Goal: Book appointment/travel/reservation

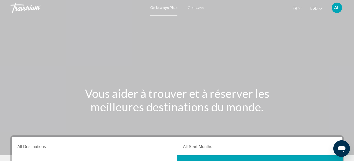
click at [320, 8] on icon "Change currency" at bounding box center [321, 9] width 4 height 4
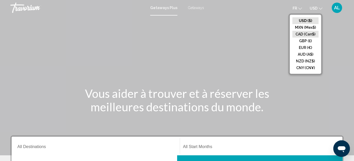
click at [307, 33] on button "CAD (Can$)" at bounding box center [305, 34] width 26 height 7
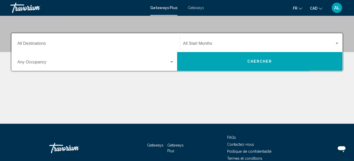
scroll to position [104, 0]
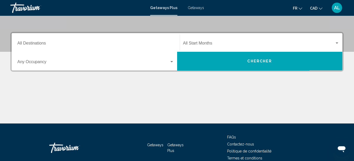
click at [43, 43] on input "Destination All Destinations" at bounding box center [95, 44] width 157 height 5
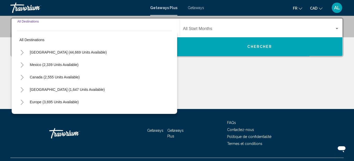
scroll to position [118, 0]
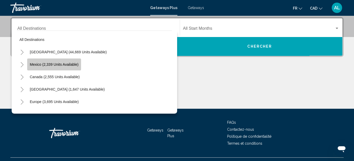
click at [61, 64] on span "Mexico (2,339 units available)" at bounding box center [54, 64] width 49 height 4
type input "**********"
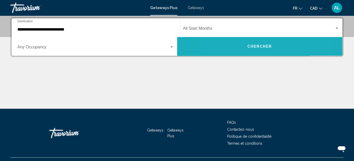
click at [239, 45] on button "Chercher" at bounding box center [259, 46] width 165 height 19
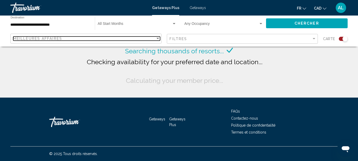
click at [65, 39] on div "Meilleures affaires" at bounding box center [84, 38] width 142 height 4
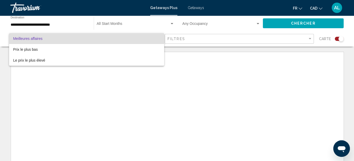
click at [46, 23] on div at bounding box center [177, 80] width 354 height 161
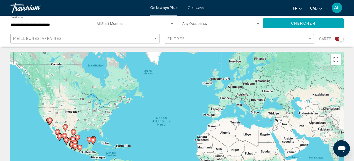
click at [23, 24] on input "**********" at bounding box center [50, 25] width 78 height 4
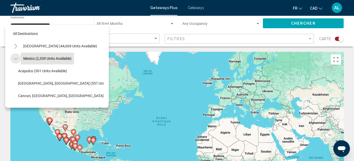
click at [16, 58] on icon "Toggle Mexico (2,339 units available)" at bounding box center [16, 58] width 4 height 5
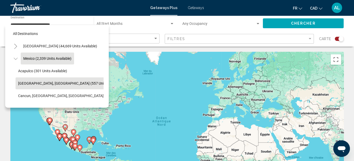
click at [52, 85] on button "Baja Peninsula, Los Cabos (557 units available)" at bounding box center [71, 83] width 111 height 12
type input "**********"
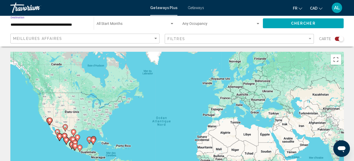
click at [277, 24] on button "Chercher" at bounding box center [303, 23] width 81 height 10
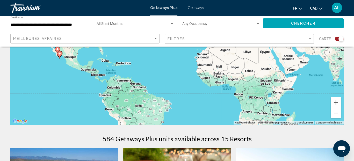
scroll to position [26, 0]
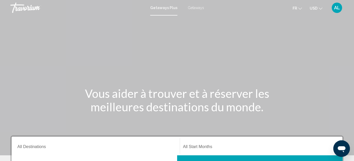
click at [320, 8] on icon "Change currency" at bounding box center [321, 9] width 4 height 4
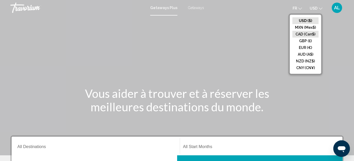
click at [300, 34] on button "CAD (Can$)" at bounding box center [305, 34] width 26 height 7
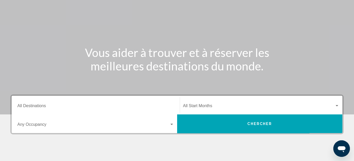
scroll to position [52, 0]
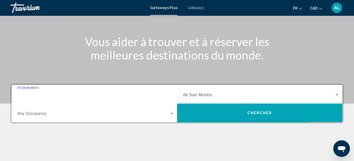
click at [36, 95] on input "Destination All Destinations" at bounding box center [95, 96] width 157 height 5
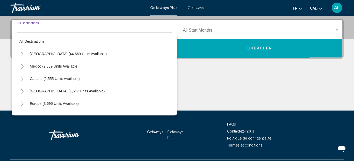
scroll to position [118, 0]
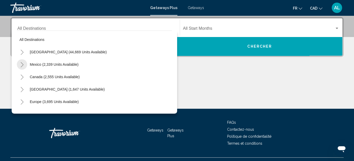
click at [22, 64] on icon "Toggle Mexico (2,339 units available)" at bounding box center [22, 64] width 4 height 5
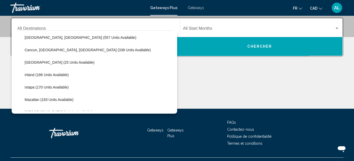
scroll to position [26, 0]
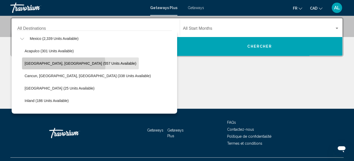
click at [54, 65] on span "Baja Peninsula, Los Cabos (557 units available)" at bounding box center [81, 63] width 112 height 4
type input "**********"
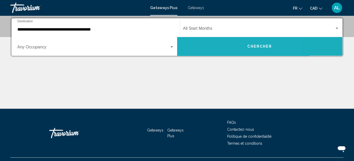
click at [224, 48] on button "Chercher" at bounding box center [259, 46] width 165 height 19
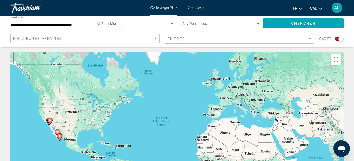
click at [59, 136] on image "Main content" at bounding box center [59, 136] width 3 height 3
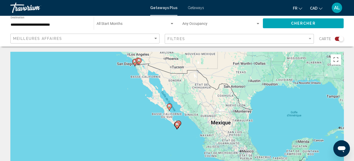
click at [177, 125] on image "Main content" at bounding box center [176, 124] width 3 height 3
type input "**********"
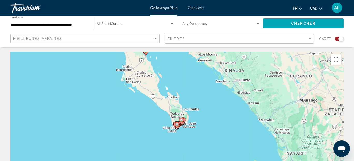
click at [177, 125] on image "Main content" at bounding box center [176, 124] width 3 height 3
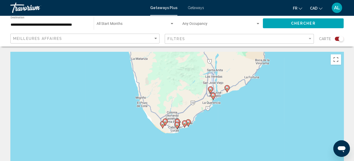
click at [177, 124] on image "Main content" at bounding box center [176, 124] width 3 height 3
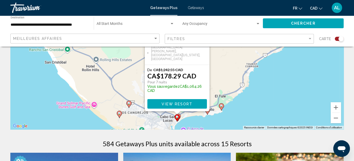
scroll to position [104, 0]
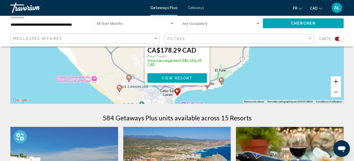
click at [334, 81] on button "Zoom avant" at bounding box center [336, 81] width 10 height 10
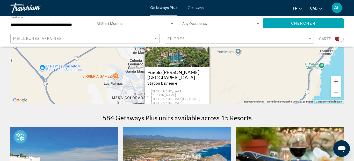
click at [336, 91] on button "Zoom arrière" at bounding box center [336, 92] width 10 height 10
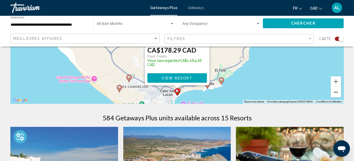
click at [336, 91] on button "Zoom arrière" at bounding box center [336, 92] width 10 height 10
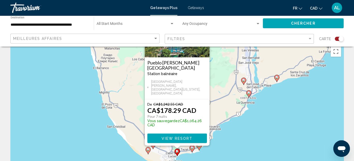
scroll to position [0, 0]
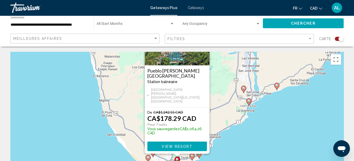
click at [259, 24] on div "Search widget" at bounding box center [257, 24] width 5 height 4
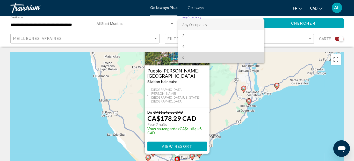
click at [200, 57] on span "6" at bounding box center [221, 57] width 78 height 11
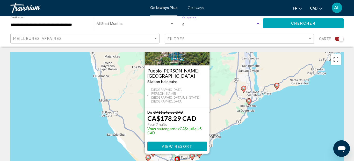
click at [291, 23] on span "Chercher" at bounding box center [303, 23] width 25 height 4
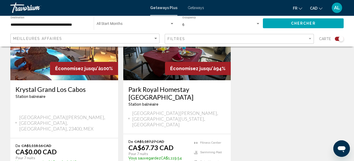
scroll to position [259, 0]
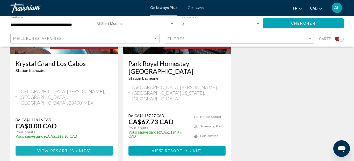
click at [64, 149] on span "View Resort" at bounding box center [52, 151] width 31 height 4
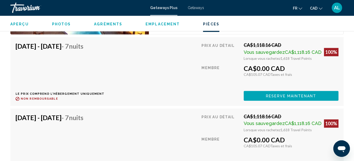
scroll to position [990, 0]
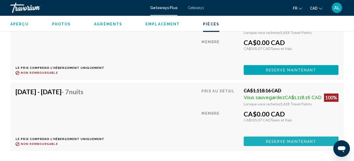
click at [291, 139] on span "Reserve maintenant" at bounding box center [291, 141] width 50 height 4
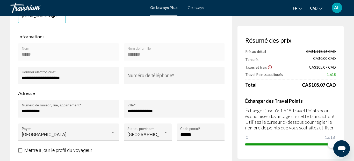
scroll to position [155, 0]
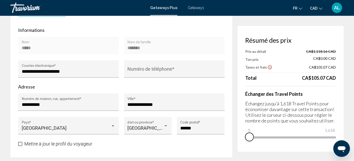
drag, startPoint x: 329, startPoint y: 145, endPoint x: 243, endPoint y: 152, distance: 86.5
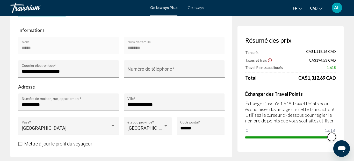
drag, startPoint x: 250, startPoint y: 130, endPoint x: 340, endPoint y: 128, distance: 89.8
click at [340, 128] on div "Résumé des prix Ton prix CA$1,118.16 CAD Taxes et frais CA$194.53 CAD Travel Po…" at bounding box center [290, 89] width 106 height 126
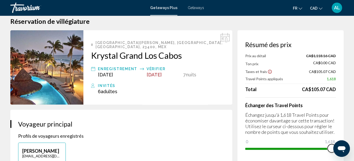
scroll to position [0, 0]
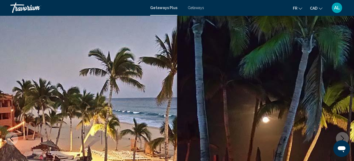
scroll to position [58, 0]
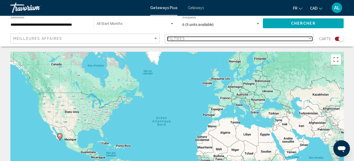
click at [190, 40] on div "Filtres" at bounding box center [237, 39] width 140 height 4
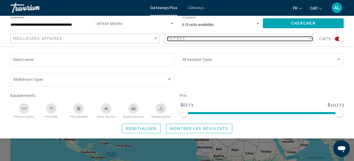
click at [310, 39] on div "Filter" at bounding box center [310, 38] width 3 height 1
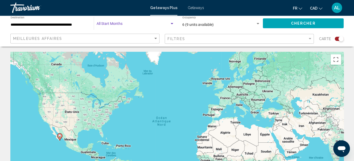
click at [115, 24] on span "Search widget" at bounding box center [133, 25] width 73 height 4
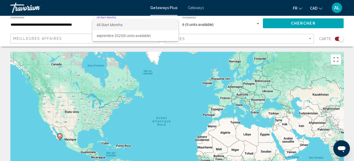
click at [259, 23] on div at bounding box center [177, 80] width 354 height 161
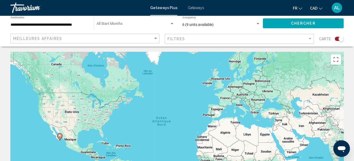
click at [187, 25] on span "6 (9 units available)" at bounding box center [197, 25] width 31 height 4
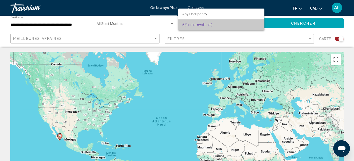
click at [218, 25] on span "6 (9 units available)" at bounding box center [221, 24] width 78 height 11
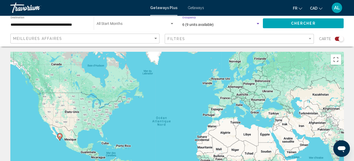
click at [187, 17] on div "6 (9 units available) Occupancy Any Occupancy" at bounding box center [221, 23] width 78 height 14
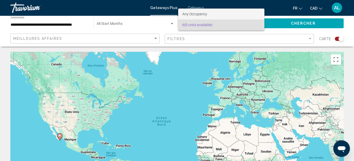
click at [188, 14] on span "Any Occupancy" at bounding box center [194, 14] width 25 height 4
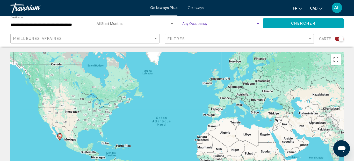
click at [258, 25] on div "Search widget" at bounding box center [257, 24] width 5 height 4
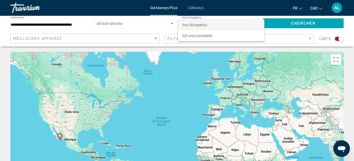
click at [199, 25] on span "Any Occupancy" at bounding box center [194, 25] width 25 height 4
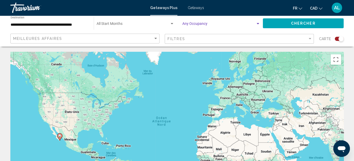
click at [112, 24] on span "Search widget" at bounding box center [133, 25] width 73 height 4
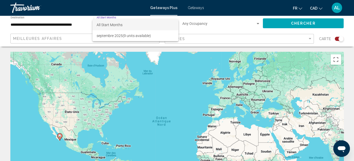
click at [116, 25] on span "All Start Months" at bounding box center [110, 25] width 26 height 4
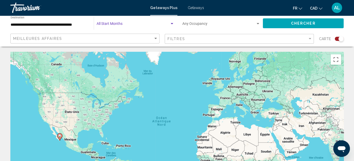
click at [279, 25] on button "Chercher" at bounding box center [303, 23] width 81 height 10
click at [208, 24] on span "Search widget" at bounding box center [218, 25] width 73 height 4
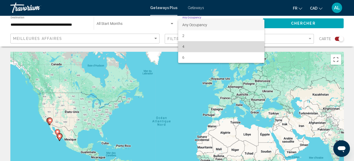
click at [190, 47] on span "4" at bounding box center [221, 46] width 78 height 11
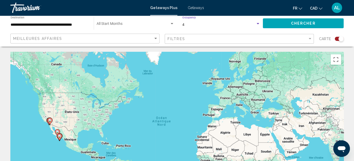
click at [120, 24] on span "Search widget" at bounding box center [133, 25] width 73 height 4
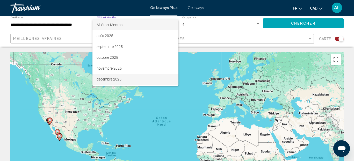
click at [112, 80] on span "décembre 2025" at bounding box center [136, 79] width 78 height 11
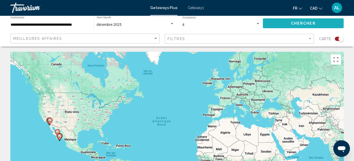
click at [286, 23] on button "Chercher" at bounding box center [303, 23] width 81 height 10
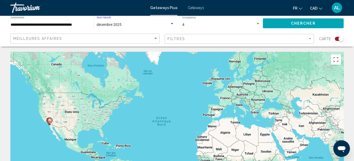
click at [172, 24] on div "Search widget" at bounding box center [172, 23] width 3 height 1
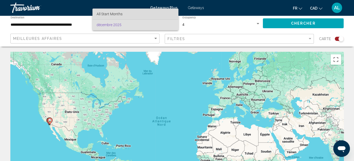
click at [128, 13] on span "All Start Months" at bounding box center [136, 14] width 78 height 11
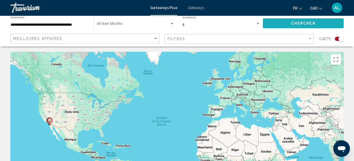
click at [299, 23] on span "Chercher" at bounding box center [303, 23] width 25 height 4
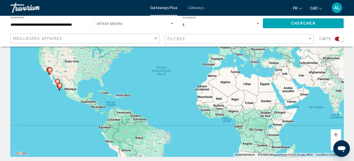
scroll to position [52, 0]
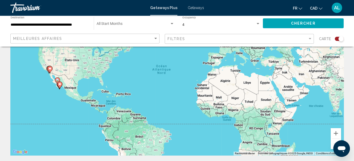
click at [60, 85] on image "Main content" at bounding box center [59, 84] width 3 height 3
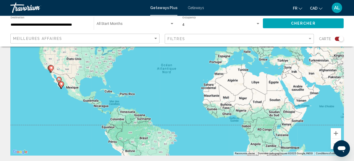
type input "**********"
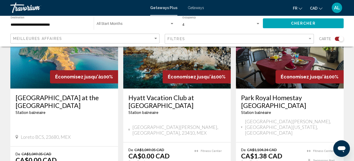
scroll to position [621, 0]
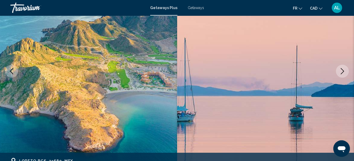
scroll to position [58, 0]
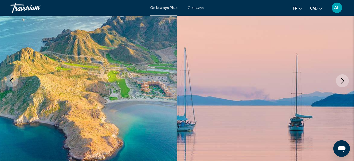
click at [342, 81] on icon "Next image" at bounding box center [342, 81] width 3 height 6
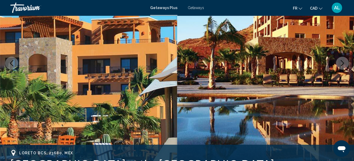
scroll to position [84, 0]
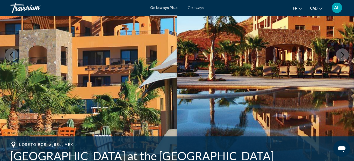
click at [344, 55] on icon "Next image" at bounding box center [342, 55] width 6 height 6
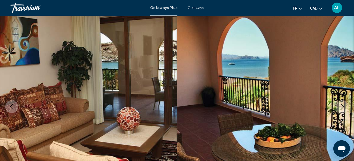
scroll to position [58, 0]
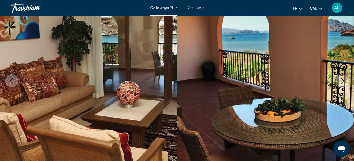
click at [342, 79] on icon "Next image" at bounding box center [342, 81] width 3 height 6
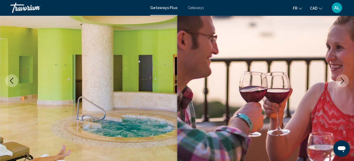
click at [342, 79] on icon "Next image" at bounding box center [342, 81] width 3 height 6
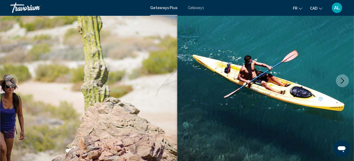
click at [342, 79] on icon "Next image" at bounding box center [342, 81] width 3 height 6
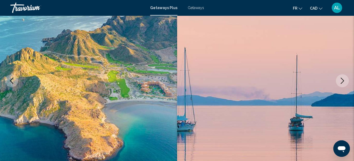
click at [342, 79] on icon "Next image" at bounding box center [342, 81] width 3 height 6
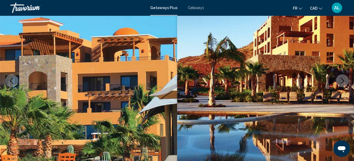
click at [342, 79] on icon "Next image" at bounding box center [342, 81] width 3 height 6
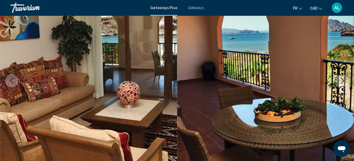
click at [342, 79] on icon "Next image" at bounding box center [342, 81] width 3 height 6
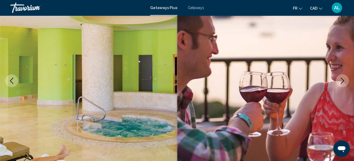
click at [342, 79] on icon "Next image" at bounding box center [342, 81] width 3 height 6
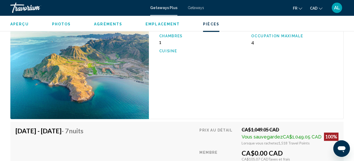
scroll to position [886, 0]
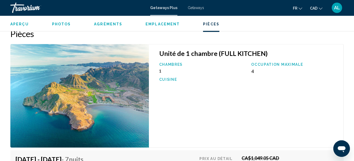
click at [86, 84] on img "Main content" at bounding box center [79, 96] width 138 height 104
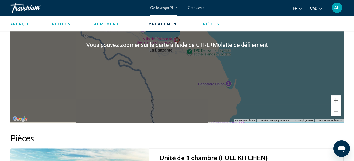
scroll to position [782, 0]
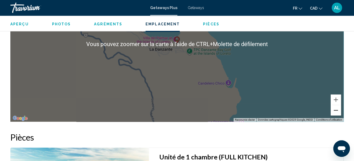
click at [337, 107] on button "Zoom arrière" at bounding box center [336, 110] width 10 height 10
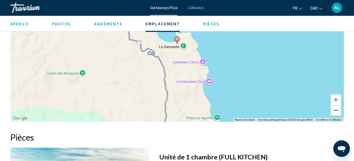
click at [337, 107] on button "Zoom arrière" at bounding box center [336, 110] width 10 height 10
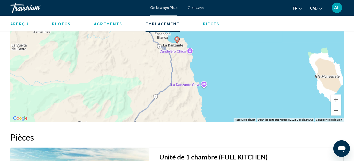
click at [337, 107] on button "Zoom arrière" at bounding box center [336, 110] width 10 height 10
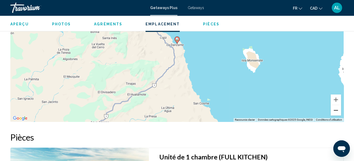
click at [337, 107] on button "Zoom arrière" at bounding box center [336, 110] width 10 height 10
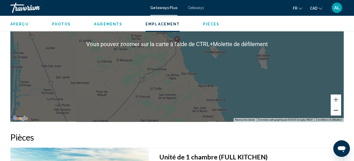
click at [336, 107] on button "Zoom arrière" at bounding box center [336, 110] width 10 height 10
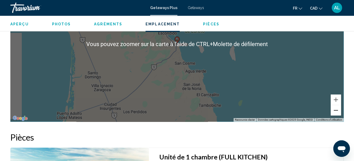
click at [336, 107] on button "Zoom arrière" at bounding box center [336, 110] width 10 height 10
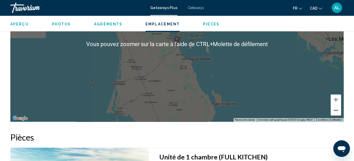
click at [336, 107] on button "Zoom arrière" at bounding box center [336, 110] width 10 height 10
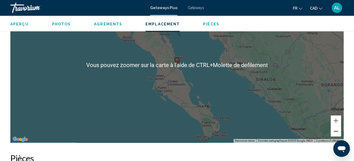
scroll to position [757, 0]
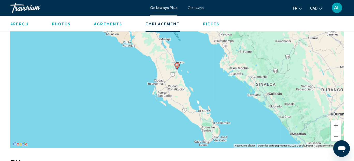
click at [335, 133] on button "Zoom arrière" at bounding box center [336, 136] width 10 height 10
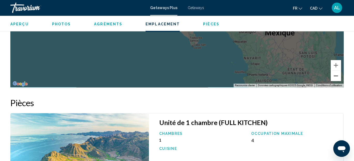
scroll to position [808, 0]
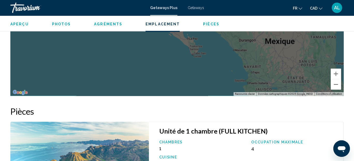
click at [280, 107] on h2 "Pièces" at bounding box center [176, 111] width 333 height 10
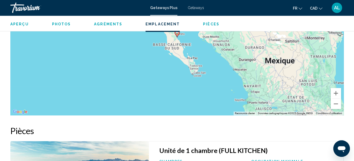
scroll to position [782, 0]
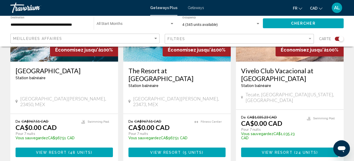
scroll to position [259, 0]
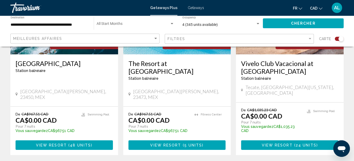
click at [52, 143] on span "View Resort" at bounding box center [51, 145] width 31 height 4
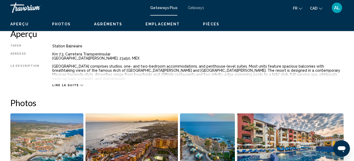
scroll to position [58, 0]
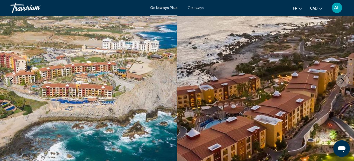
click at [343, 83] on icon "Next image" at bounding box center [342, 81] width 6 height 6
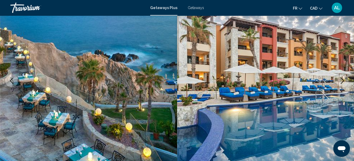
click at [343, 83] on icon "Next image" at bounding box center [342, 81] width 6 height 6
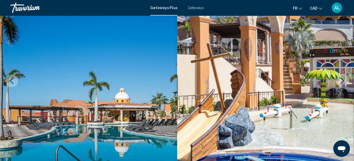
click at [343, 83] on icon "Next image" at bounding box center [342, 81] width 6 height 6
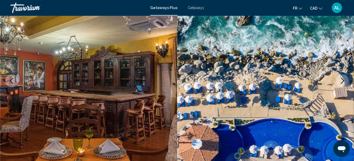
click at [343, 83] on icon "Next image" at bounding box center [342, 81] width 6 height 6
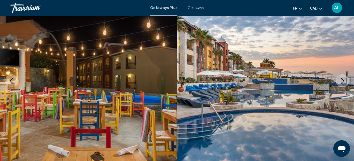
click at [343, 83] on icon "Next image" at bounding box center [342, 81] width 6 height 6
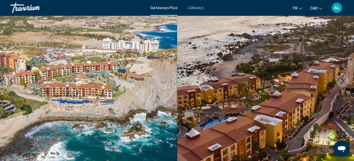
click at [343, 83] on icon "Next image" at bounding box center [342, 81] width 6 height 6
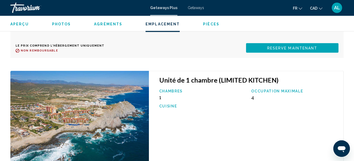
scroll to position [1714, 0]
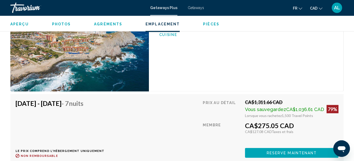
scroll to position [1792, 0]
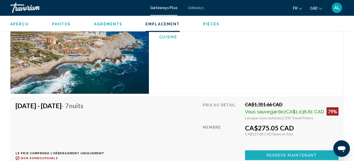
click at [276, 153] on span "Reserve maintenant" at bounding box center [292, 155] width 50 height 4
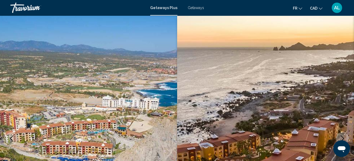
scroll to position [58, 0]
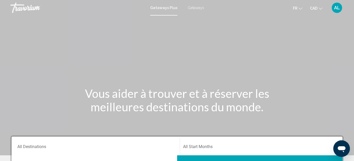
click at [194, 8] on span "Getaways" at bounding box center [196, 8] width 16 height 4
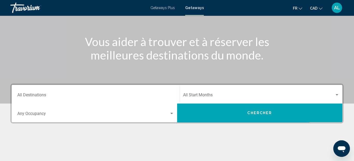
click at [42, 95] on input "Destination All Destinations" at bounding box center [95, 96] width 157 height 5
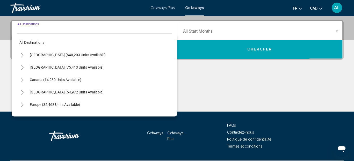
scroll to position [118, 0]
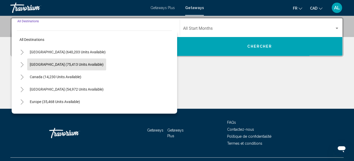
click at [64, 65] on span "[GEOGRAPHIC_DATA] (75,413 units available)" at bounding box center [67, 64] width 74 height 4
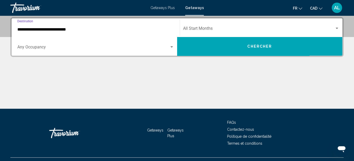
click at [58, 31] on div "**********" at bounding box center [95, 28] width 157 height 16
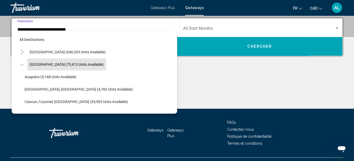
scroll to position [102, 0]
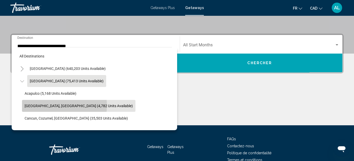
click at [63, 105] on span "Baja Peninsula, Los Cabos (4,782 units available)" at bounding box center [79, 106] width 108 height 4
type input "**********"
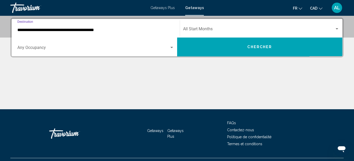
scroll to position [118, 0]
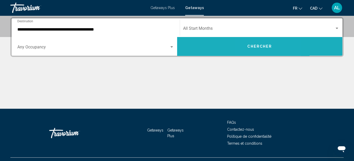
click at [256, 47] on span "Chercher" at bounding box center [259, 47] width 25 height 4
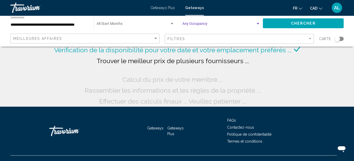
click at [204, 24] on span "Search widget" at bounding box center [218, 25] width 73 height 4
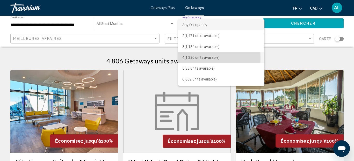
click at [185, 58] on span "4 (1,230 units available)" at bounding box center [221, 57] width 78 height 11
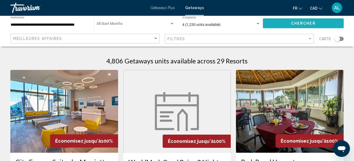
click at [304, 22] on span "Chercher" at bounding box center [303, 23] width 25 height 4
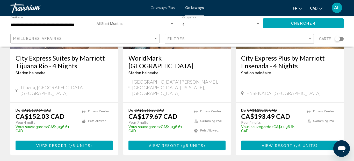
scroll to position [728, 0]
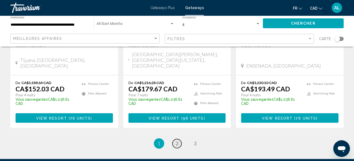
click at [177, 141] on span "2" at bounding box center [177, 144] width 3 height 6
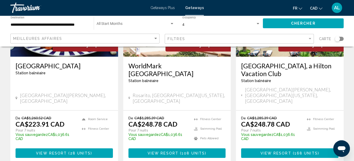
scroll to position [104, 0]
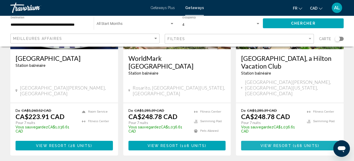
click at [291, 144] on span "View Resort" at bounding box center [275, 146] width 31 height 4
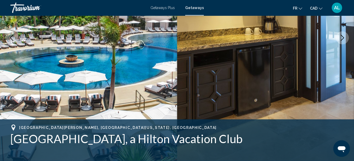
scroll to position [84, 0]
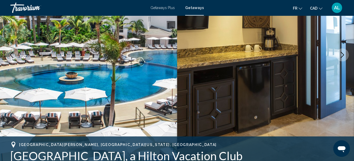
click at [342, 56] on icon "Next image" at bounding box center [342, 55] width 6 height 6
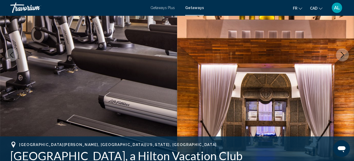
click at [342, 56] on icon "Next image" at bounding box center [342, 55] width 6 height 6
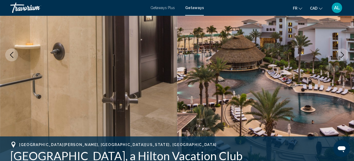
click at [344, 57] on icon "Next image" at bounding box center [342, 55] width 6 height 6
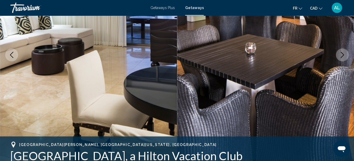
click at [344, 57] on icon "Next image" at bounding box center [342, 55] width 6 height 6
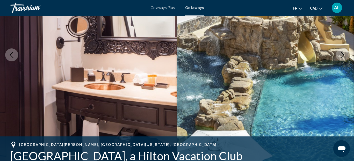
click at [344, 57] on icon "Next image" at bounding box center [342, 55] width 6 height 6
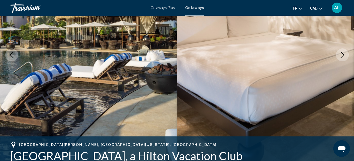
click at [344, 57] on icon "Next image" at bounding box center [342, 55] width 6 height 6
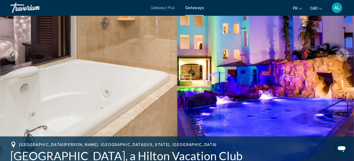
click at [344, 55] on icon "Next image" at bounding box center [342, 55] width 6 height 6
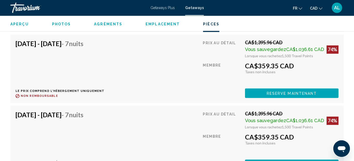
scroll to position [1740, 0]
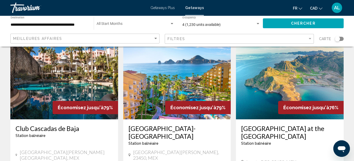
scroll to position [259, 0]
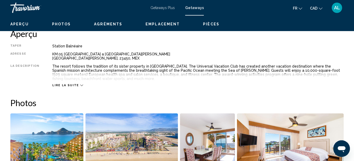
scroll to position [58, 0]
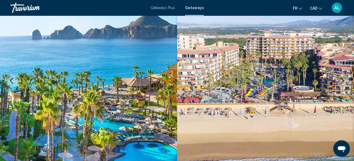
click at [341, 79] on icon "Next image" at bounding box center [342, 81] width 6 height 6
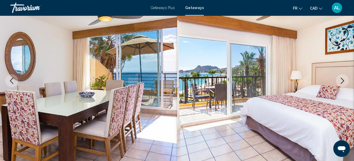
click at [341, 79] on icon "Next image" at bounding box center [342, 81] width 6 height 6
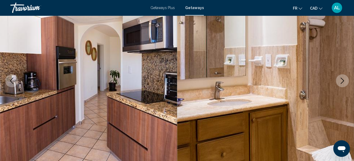
click at [341, 79] on icon "Next image" at bounding box center [342, 81] width 6 height 6
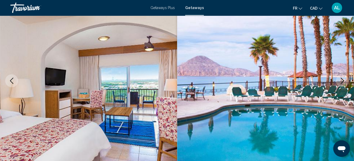
click at [341, 79] on icon "Next image" at bounding box center [342, 81] width 6 height 6
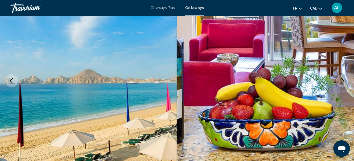
click at [341, 79] on icon "Next image" at bounding box center [342, 81] width 6 height 6
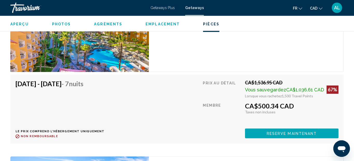
scroll to position [1061, 0]
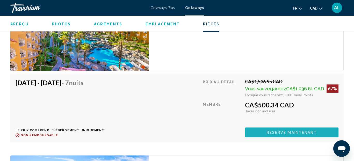
click at [287, 133] on span "Reserve maintenant" at bounding box center [292, 132] width 50 height 4
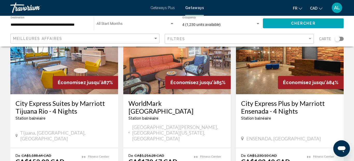
scroll to position [728, 0]
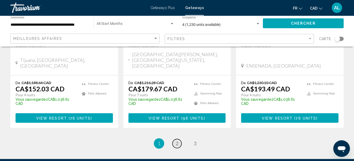
click at [178, 141] on span "2" at bounding box center [177, 144] width 3 height 6
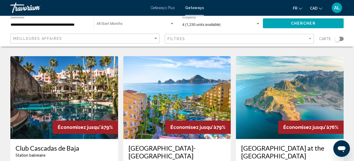
scroll to position [233, 0]
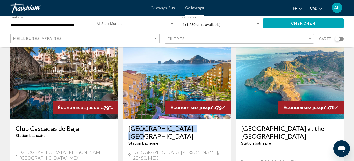
drag, startPoint x: 123, startPoint y: 104, endPoint x: 193, endPoint y: 105, distance: 70.2
click at [193, 119] on div "Villa del Palmar-Cabo Station balnéaire - Ceci est une station d'adultes seulem…" at bounding box center [177, 143] width 108 height 48
copy h3 "Villa del Palmar-Cabo"
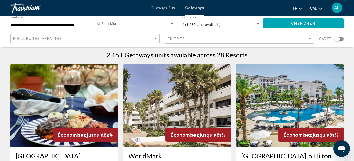
scroll to position [0, 0]
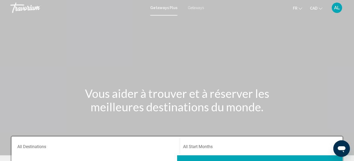
click at [26, 7] on div "Travorium" at bounding box center [36, 8] width 52 height 10
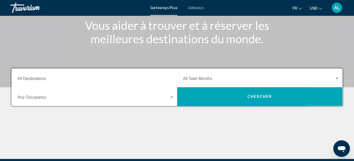
scroll to position [78, 0]
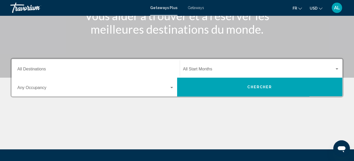
click at [99, 73] on div "Destination All Destinations" at bounding box center [95, 68] width 157 height 16
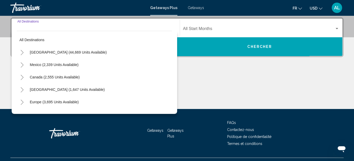
scroll to position [118, 0]
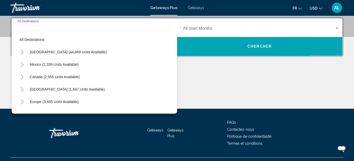
click at [335, 26] on div "Start Month All Start Months" at bounding box center [261, 28] width 156 height 16
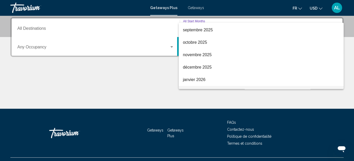
scroll to position [52, 0]
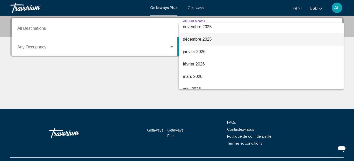
click at [198, 39] on span "décembre 2025" at bounding box center [261, 39] width 156 height 12
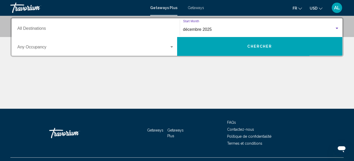
click at [243, 46] on button "Chercher" at bounding box center [259, 46] width 165 height 19
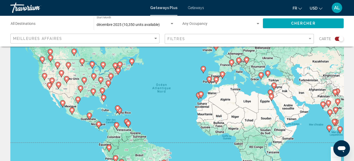
scroll to position [26, 0]
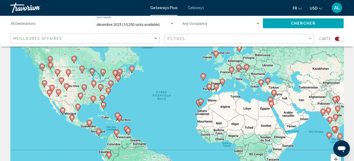
click at [203, 77] on image "Main content" at bounding box center [203, 75] width 3 height 3
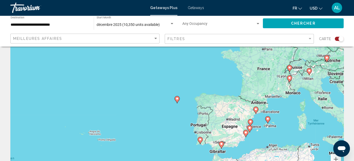
click at [177, 98] on image "Main content" at bounding box center [176, 98] width 3 height 3
type input "**********"
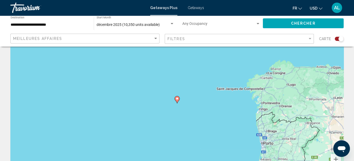
click at [177, 98] on image "Main content" at bounding box center [176, 98] width 3 height 3
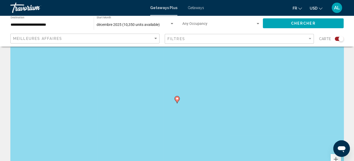
click at [177, 98] on image "Main content" at bounding box center [176, 98] width 3 height 3
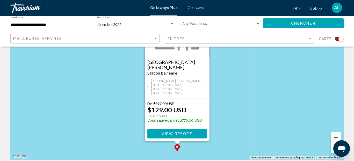
scroll to position [52, 0]
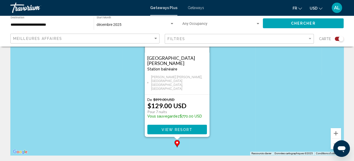
click at [180, 128] on span "View Resort" at bounding box center [177, 130] width 31 height 4
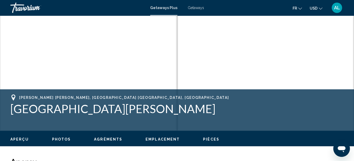
scroll to position [109, 0]
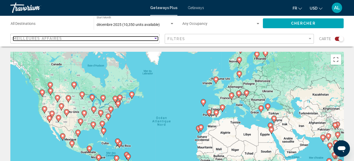
click at [157, 39] on div "Sort by" at bounding box center [155, 38] width 5 height 4
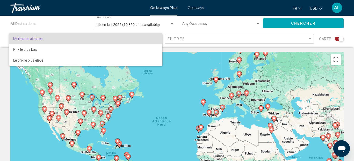
click at [80, 24] on div at bounding box center [177, 80] width 354 height 161
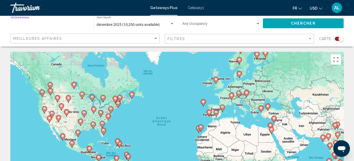
click at [31, 24] on input "Destination All Destinations" at bounding box center [50, 25] width 78 height 4
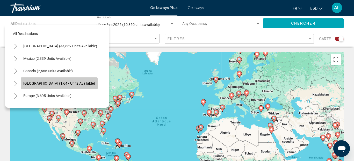
click at [61, 84] on span "[GEOGRAPHIC_DATA] (1,647 units available)" at bounding box center [59, 83] width 72 height 4
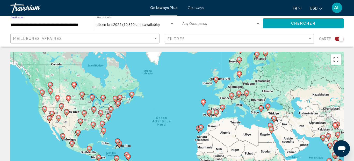
click at [257, 24] on div "Search widget" at bounding box center [258, 23] width 3 height 1
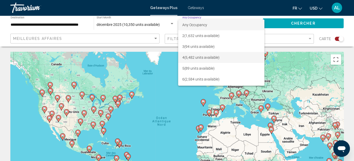
click at [201, 58] on span "4 (5,482 units available)" at bounding box center [221, 57] width 78 height 11
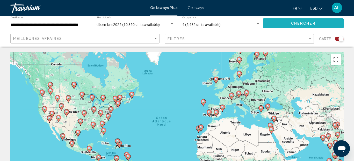
click at [298, 25] on button "Chercher" at bounding box center [303, 23] width 81 height 10
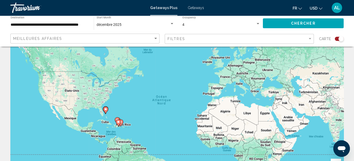
scroll to position [52, 0]
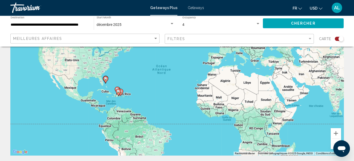
click at [105, 78] on image "Main content" at bounding box center [105, 78] width 3 height 3
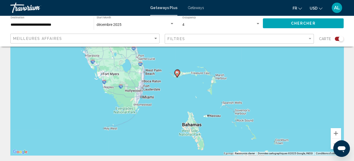
click at [178, 74] on image "Main content" at bounding box center [176, 72] width 3 height 3
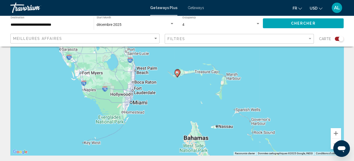
click at [178, 74] on image "Main content" at bounding box center [176, 72] width 3 height 3
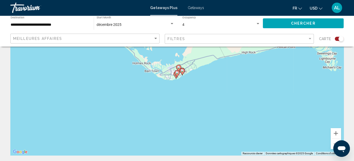
scroll to position [0, 0]
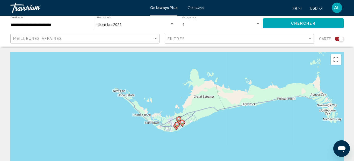
click at [177, 124] on image "Main content" at bounding box center [176, 124] width 3 height 3
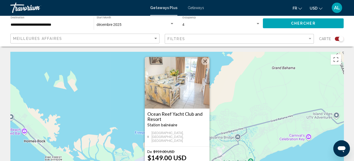
click at [217, 113] on div "Pour activer le glissement avec le clavier, appuyez sur Alt+Entrée. Une fois ce…" at bounding box center [176, 129] width 333 height 155
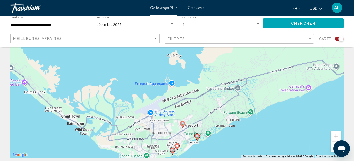
scroll to position [78, 0]
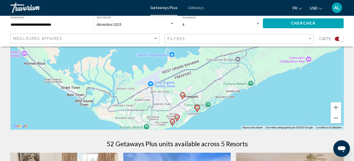
click at [197, 109] on image "Main content" at bounding box center [197, 107] width 3 height 3
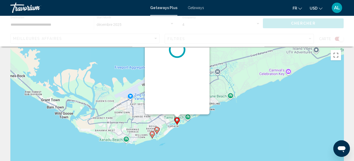
scroll to position [0, 0]
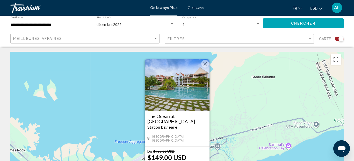
click at [230, 113] on div "Pour activer le glissement avec le clavier, appuyez sur Alt+Entrée. Une fois ce…" at bounding box center [176, 129] width 333 height 155
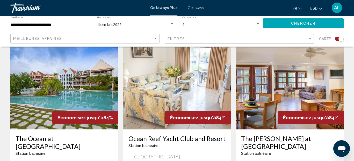
scroll to position [129, 0]
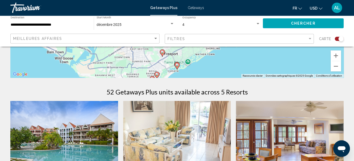
click at [275, 61] on div "Pour activer le glissement avec le clavier, appuyez sur Alt+Entrée. Une fois ce…" at bounding box center [176, -1] width 333 height 155
click at [156, 74] on image "Main content" at bounding box center [156, 74] width 3 height 3
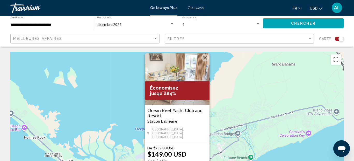
scroll to position [0, 0]
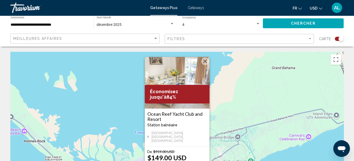
click at [227, 85] on div "Pour activer le glissement avec le clavier, appuyez sur Alt+Entrée. Une fois ce…" at bounding box center [176, 129] width 333 height 155
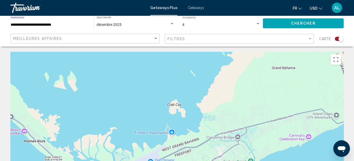
click at [85, 25] on input "**********" at bounding box center [50, 25] width 78 height 4
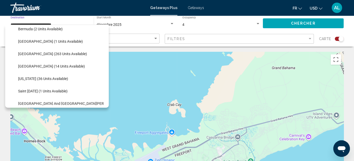
scroll to position [97, 0]
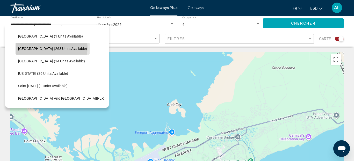
click at [44, 47] on span "Dominican Republic (263 units available)" at bounding box center [52, 49] width 69 height 4
type input "**********"
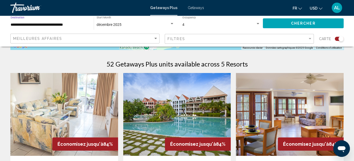
scroll to position [104, 0]
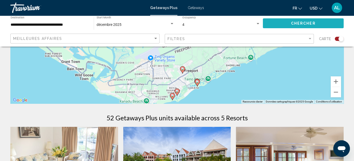
click at [281, 24] on button "Chercher" at bounding box center [303, 23] width 81 height 10
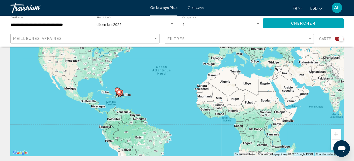
scroll to position [52, 0]
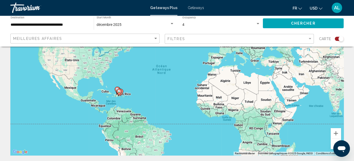
click at [119, 93] on image "Main content" at bounding box center [119, 91] width 3 height 3
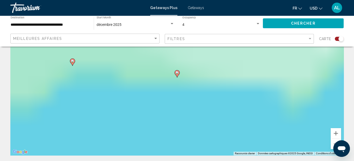
click at [119, 93] on div "Pour activer le glissement avec le clavier, appuyez sur Alt+Entrée. Une fois ce…" at bounding box center [176, 77] width 333 height 155
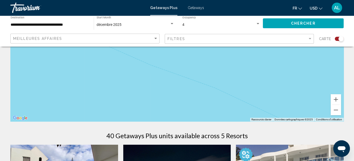
scroll to position [104, 0]
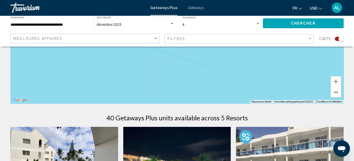
click at [334, 93] on button "Zoom arrière" at bounding box center [336, 92] width 10 height 10
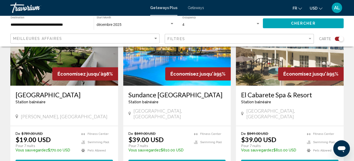
scroll to position [233, 0]
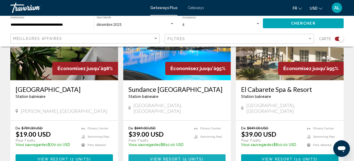
click at [183, 157] on span "( 5 units )" at bounding box center [192, 159] width 23 height 4
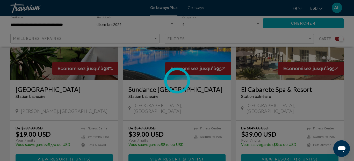
scroll to position [58, 0]
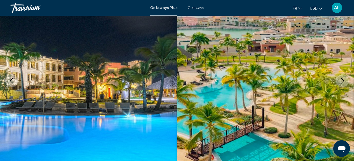
click at [342, 78] on icon "Next image" at bounding box center [342, 81] width 6 height 6
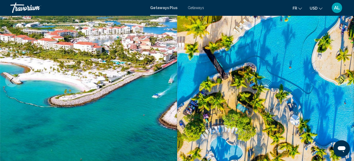
click at [341, 82] on icon "Next image" at bounding box center [342, 81] width 6 height 6
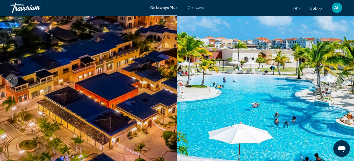
click at [341, 82] on icon "Next image" at bounding box center [342, 81] width 6 height 6
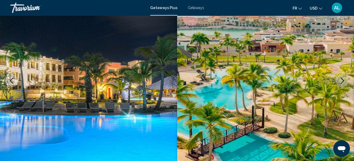
click at [340, 79] on icon "Next image" at bounding box center [342, 81] width 6 height 6
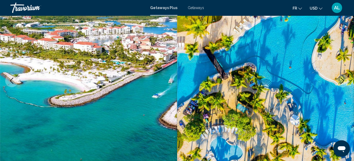
click at [340, 79] on icon "Next image" at bounding box center [342, 81] width 6 height 6
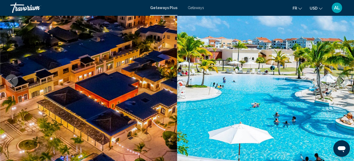
click at [340, 79] on icon "Next image" at bounding box center [342, 81] width 6 height 6
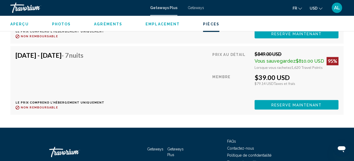
scroll to position [1041, 0]
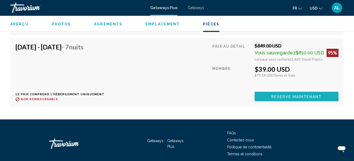
click at [276, 94] on span "Reserve maintenant" at bounding box center [296, 96] width 50 height 4
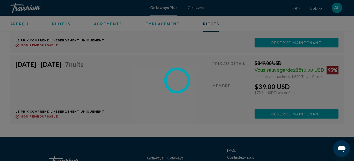
scroll to position [1015, 0]
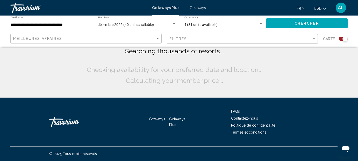
click at [199, 7] on span "Getaways" at bounding box center [197, 8] width 16 height 4
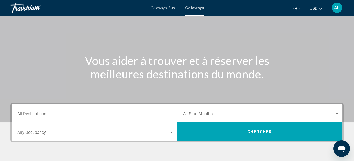
scroll to position [78, 0]
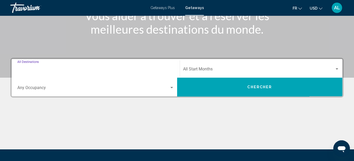
click at [39, 68] on input "Destination All Destinations" at bounding box center [95, 70] width 157 height 5
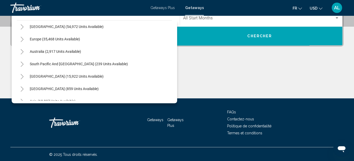
scroll to position [6, 0]
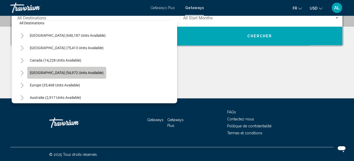
click at [56, 71] on span "[GEOGRAPHIC_DATA] (54,972 units available)" at bounding box center [67, 73] width 74 height 4
type input "**********"
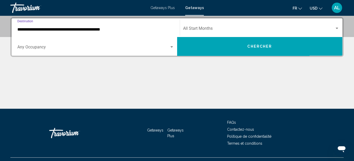
click at [333, 28] on span "Search widget" at bounding box center [259, 29] width 152 height 5
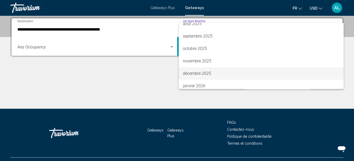
scroll to position [26, 0]
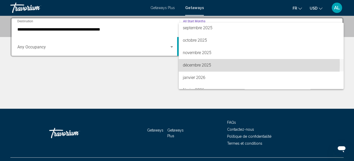
click at [202, 65] on span "décembre 2025" at bounding box center [261, 65] width 156 height 12
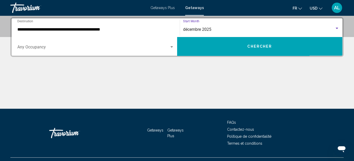
click at [172, 46] on div "Search widget" at bounding box center [171, 46] width 3 height 1
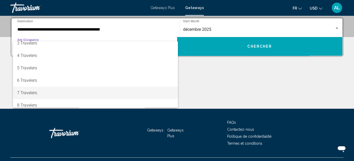
scroll to position [0, 0]
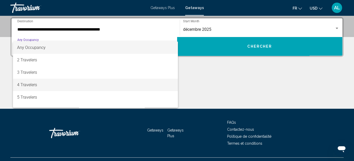
click at [28, 86] on span "4 Travelers" at bounding box center [95, 85] width 157 height 12
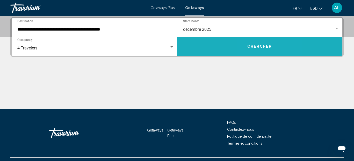
click at [257, 41] on button "Chercher" at bounding box center [259, 46] width 165 height 19
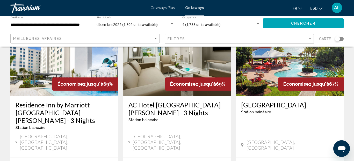
scroll to position [621, 0]
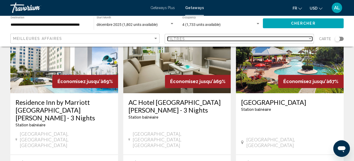
click at [311, 38] on div "Filter" at bounding box center [310, 38] width 3 height 1
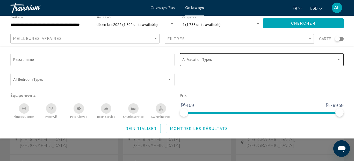
click at [338, 59] on div "Search widget" at bounding box center [338, 59] width 3 height 1
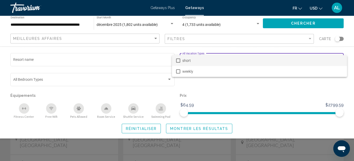
click at [244, 90] on div at bounding box center [177, 80] width 354 height 161
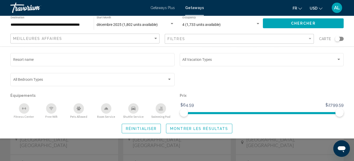
scroll to position [647, 0]
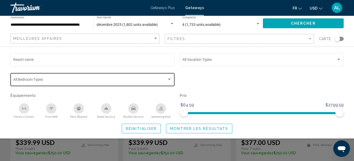
click at [170, 82] on div "Search widget" at bounding box center [92, 80] width 159 height 4
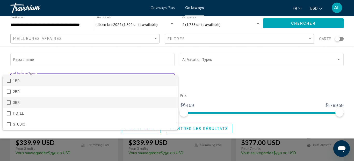
scroll to position [699, 0]
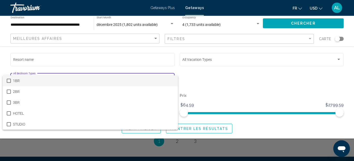
click at [203, 84] on div at bounding box center [177, 80] width 354 height 161
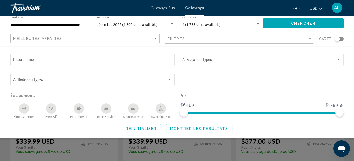
scroll to position [647, 0]
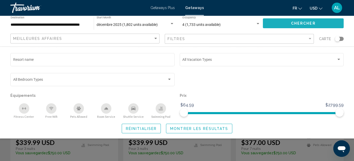
click at [291, 23] on span "Chercher" at bounding box center [303, 23] width 25 height 4
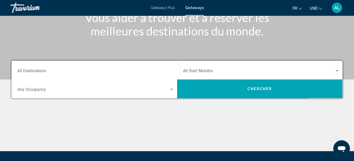
scroll to position [78, 0]
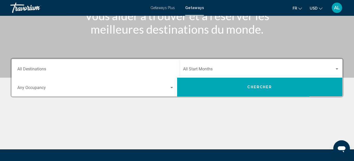
click at [168, 69] on input "Destination All Destinations" at bounding box center [95, 70] width 157 height 5
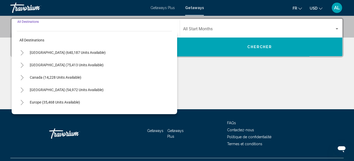
scroll to position [118, 0]
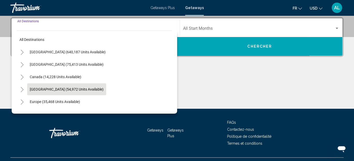
click at [67, 88] on span "[GEOGRAPHIC_DATA] (54,972 units available)" at bounding box center [67, 89] width 74 height 4
type input "**********"
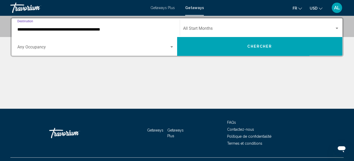
click at [336, 28] on div "Search widget" at bounding box center [336, 28] width 3 height 1
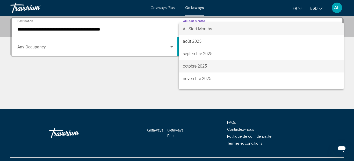
scroll to position [52, 0]
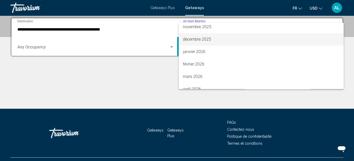
click at [197, 38] on span "décembre 2025" at bounding box center [261, 39] width 156 height 12
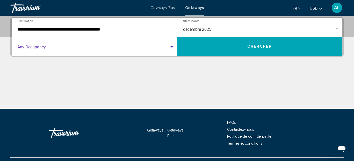
click at [171, 47] on div "Search widget" at bounding box center [171, 46] width 3 height 1
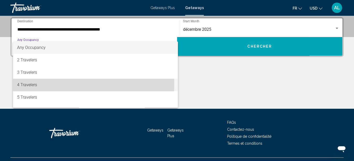
click at [28, 83] on span "4 Travelers" at bounding box center [95, 85] width 157 height 12
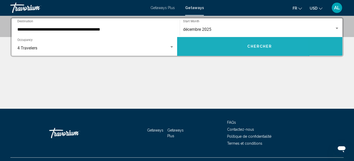
click at [268, 45] on span "Chercher" at bounding box center [259, 47] width 25 height 4
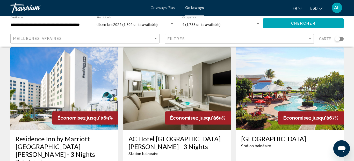
scroll to position [595, 0]
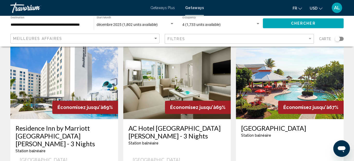
click at [268, 68] on img "Main content" at bounding box center [290, 77] width 108 height 83
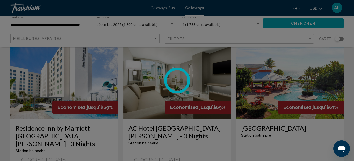
scroll to position [58, 0]
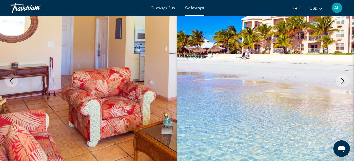
click at [343, 79] on icon "Next image" at bounding box center [342, 81] width 6 height 6
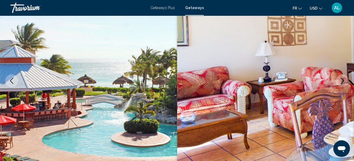
click at [343, 81] on icon "Next image" at bounding box center [342, 81] width 3 height 6
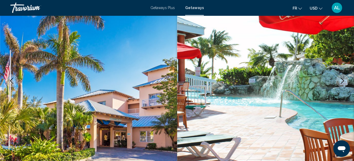
click at [343, 81] on icon "Next image" at bounding box center [342, 81] width 3 height 6
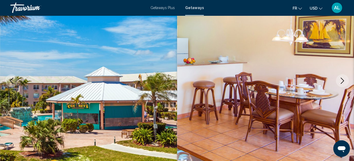
click at [343, 81] on icon "Next image" at bounding box center [342, 81] width 3 height 6
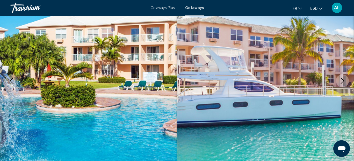
click at [343, 81] on icon "Next image" at bounding box center [342, 81] width 3 height 6
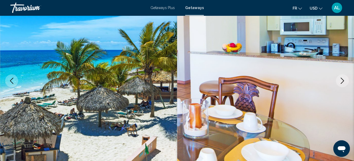
click at [343, 81] on icon "Next image" at bounding box center [342, 81] width 3 height 6
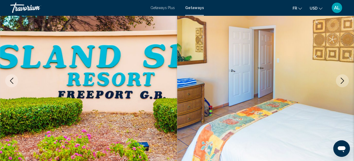
click at [343, 81] on icon "Next image" at bounding box center [342, 81] width 3 height 6
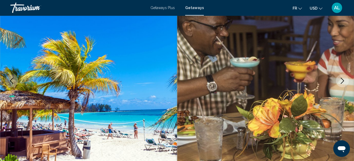
click at [343, 81] on icon "Next image" at bounding box center [342, 81] width 3 height 6
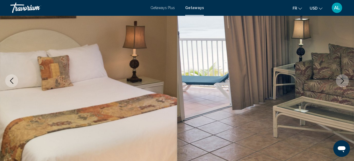
click at [343, 81] on icon "Next image" at bounding box center [342, 81] width 3 height 6
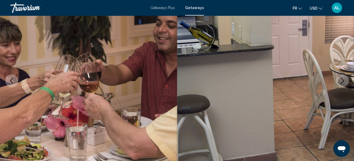
click at [343, 81] on icon "Next image" at bounding box center [342, 81] width 3 height 6
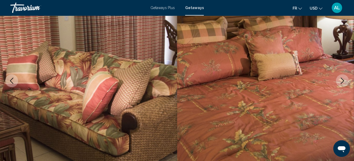
click at [343, 81] on icon "Next image" at bounding box center [342, 81] width 3 height 6
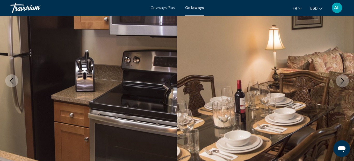
click at [343, 81] on icon "Next image" at bounding box center [342, 81] width 3 height 6
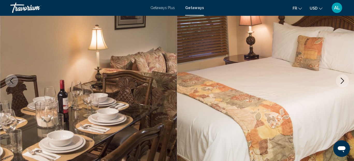
click at [343, 81] on icon "Next image" at bounding box center [342, 81] width 3 height 6
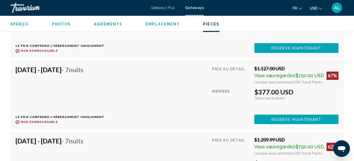
scroll to position [1611, 0]
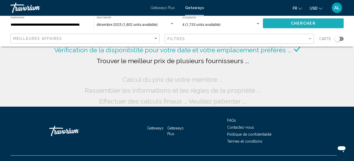
click at [298, 20] on button "Chercher" at bounding box center [303, 23] width 81 height 10
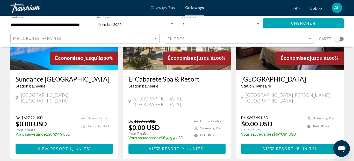
scroll to position [233, 0]
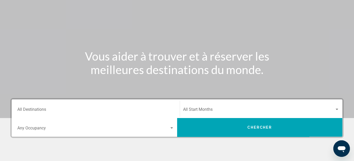
scroll to position [78, 0]
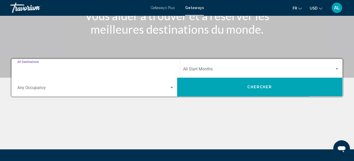
click at [165, 68] on input "Destination All Destinations" at bounding box center [95, 70] width 157 height 5
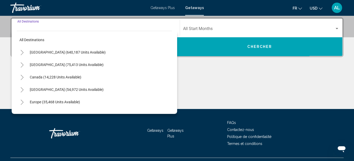
scroll to position [118, 0]
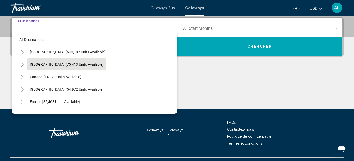
click at [49, 65] on span "[GEOGRAPHIC_DATA] (75,413 units available)" at bounding box center [67, 64] width 74 height 4
type input "**********"
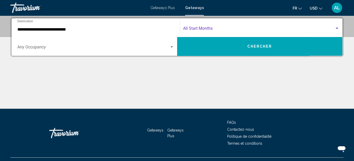
click at [333, 27] on span "Search widget" at bounding box center [259, 29] width 152 height 5
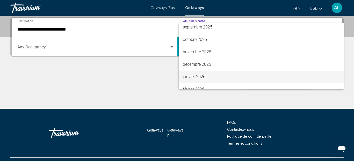
scroll to position [52, 0]
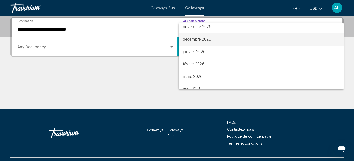
click at [192, 39] on span "décembre 2025" at bounding box center [261, 39] width 156 height 12
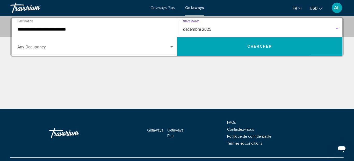
click at [169, 46] on span "Search widget" at bounding box center [93, 48] width 152 height 5
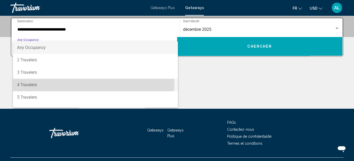
click at [33, 83] on span "4 Travelers" at bounding box center [95, 85] width 157 height 12
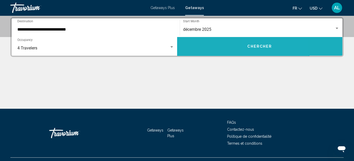
click at [263, 48] on button "Chercher" at bounding box center [259, 46] width 165 height 19
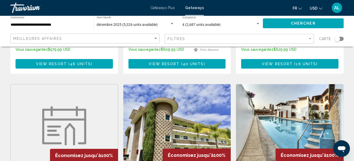
scroll to position [104, 0]
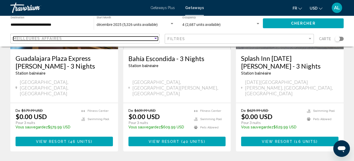
click at [155, 36] on div "Sort by" at bounding box center [155, 38] width 5 height 4
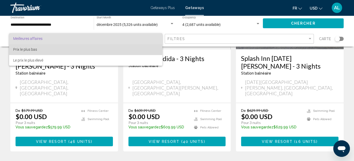
click at [31, 49] on span "Prix ​​le plus bas" at bounding box center [25, 49] width 24 height 4
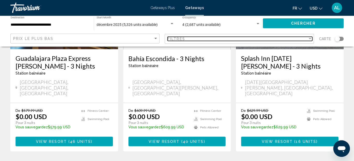
click at [309, 38] on div "Filter" at bounding box center [310, 38] width 3 height 1
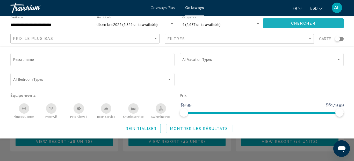
click at [319, 23] on button "Chercher" at bounding box center [303, 23] width 81 height 10
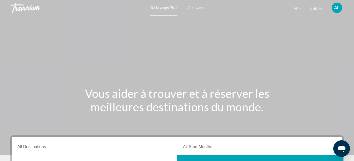
click at [191, 8] on span "Getaways" at bounding box center [196, 8] width 16 height 4
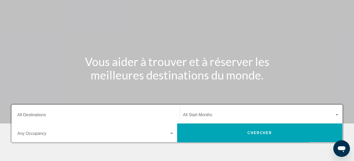
scroll to position [52, 0]
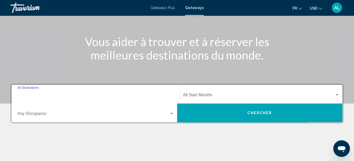
click at [171, 94] on input "Destination All Destinations" at bounding box center [95, 96] width 157 height 5
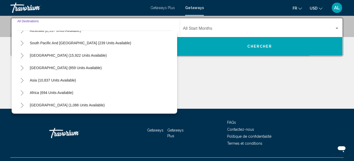
scroll to position [58, 0]
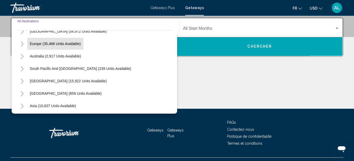
click at [55, 42] on span "Europe (35,468 units available)" at bounding box center [55, 44] width 51 height 4
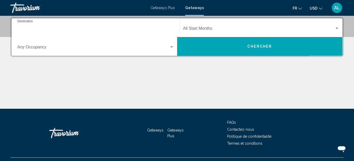
type input "**********"
click at [339, 28] on div "Start Month All Start Months" at bounding box center [261, 28] width 163 height 16
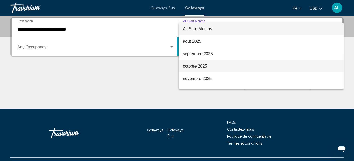
scroll to position [26, 0]
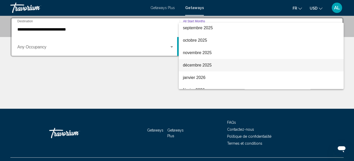
click at [195, 65] on span "décembre 2025" at bounding box center [261, 65] width 156 height 12
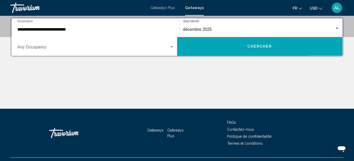
click at [170, 49] on div "Search widget" at bounding box center [95, 48] width 157 height 5
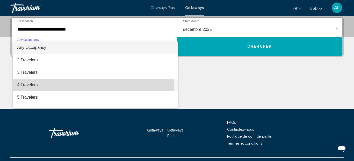
click at [30, 84] on span "4 Travelers" at bounding box center [95, 85] width 157 height 12
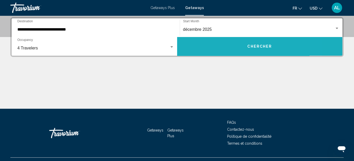
click at [233, 47] on button "Chercher" at bounding box center [259, 46] width 165 height 19
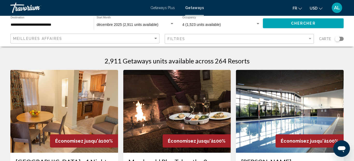
click at [158, 36] on mat-form-field "Meilleures affaires" at bounding box center [84, 39] width 149 height 10
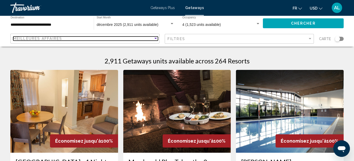
click at [156, 37] on div "Sort by" at bounding box center [155, 38] width 5 height 4
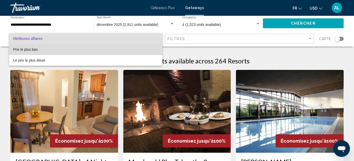
click at [33, 48] on span "Prix ​​le plus bas" at bounding box center [25, 49] width 25 height 4
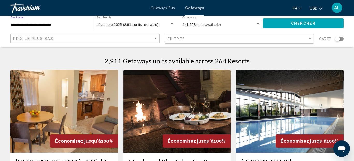
click at [74, 24] on input "**********" at bounding box center [50, 25] width 78 height 4
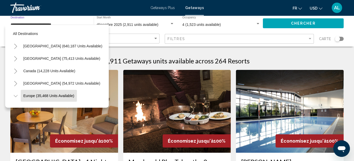
scroll to position [33, 0]
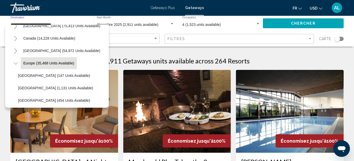
click at [56, 61] on span "Europe (35,468 units available)" at bounding box center [48, 63] width 51 height 4
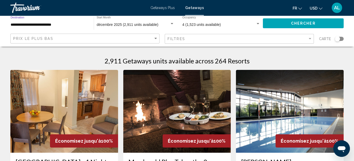
click at [54, 24] on input "**********" at bounding box center [50, 25] width 78 height 4
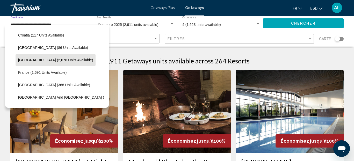
scroll to position [136, 0]
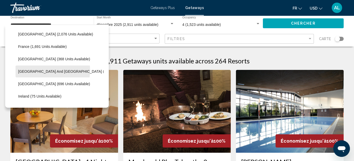
click at [51, 70] on span "[GEOGRAPHIC_DATA] and [GEOGRAPHIC_DATA] (1,018 units available)" at bounding box center [78, 71] width 121 height 4
type input "**********"
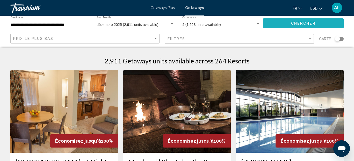
click at [309, 24] on span "Chercher" at bounding box center [303, 23] width 25 height 4
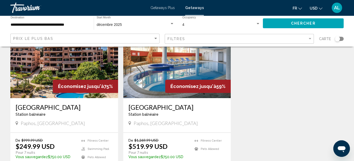
scroll to position [78, 0]
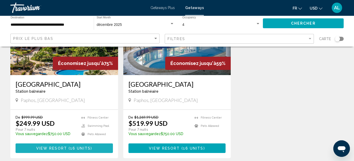
click at [71, 149] on span "16 units" at bounding box center [80, 148] width 20 height 4
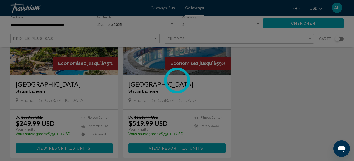
scroll to position [58, 0]
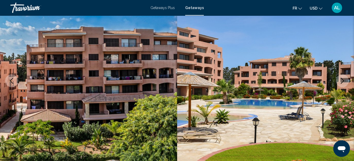
click at [342, 81] on icon "Next image" at bounding box center [342, 81] width 6 height 6
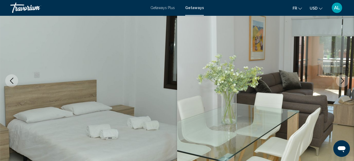
click at [342, 81] on icon "Next image" at bounding box center [342, 81] width 6 height 6
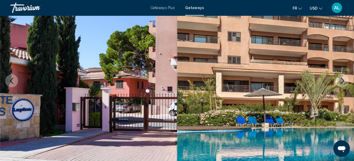
click at [342, 81] on icon "Next image" at bounding box center [342, 81] width 6 height 6
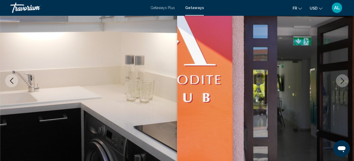
click at [342, 81] on icon "Next image" at bounding box center [342, 81] width 6 height 6
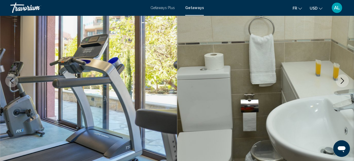
click at [342, 81] on icon "Next image" at bounding box center [342, 81] width 6 height 6
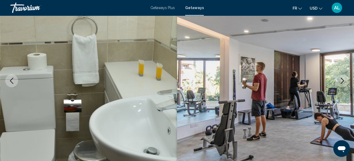
click at [342, 81] on icon "Next image" at bounding box center [342, 81] width 6 height 6
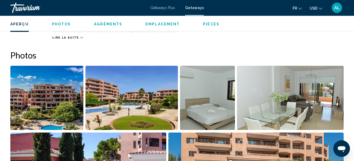
scroll to position [265, 0]
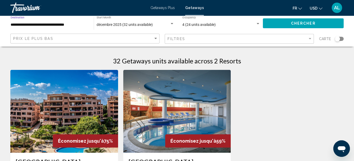
click at [80, 24] on input "**********" at bounding box center [50, 25] width 78 height 4
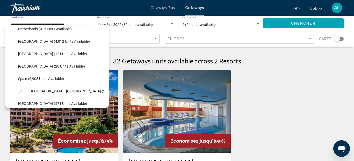
scroll to position [248, 0]
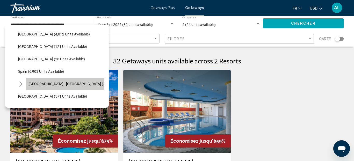
click at [49, 81] on button "[GEOGRAPHIC_DATA] - [GEOGRAPHIC_DATA] (2,523 units available)" at bounding box center [83, 84] width 114 height 12
type input "**********"
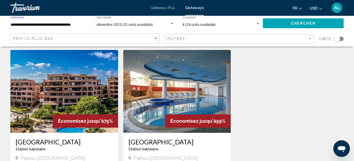
scroll to position [0, 0]
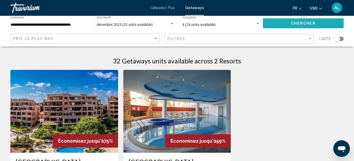
click at [303, 24] on span "Chercher" at bounding box center [303, 23] width 25 height 4
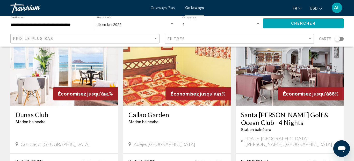
scroll to position [259, 0]
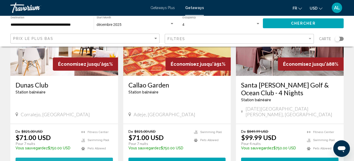
click at [57, 161] on span "View Resort" at bounding box center [52, 163] width 31 height 4
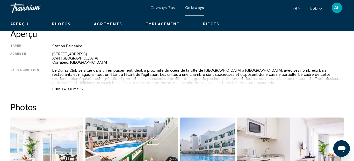
scroll to position [58, 0]
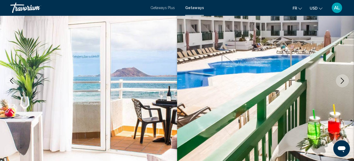
click at [344, 81] on icon "Next image" at bounding box center [342, 81] width 6 height 6
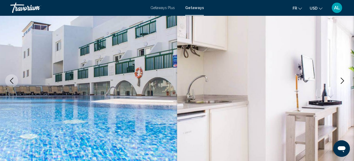
click at [341, 81] on icon "Next image" at bounding box center [342, 81] width 6 height 6
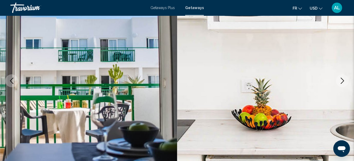
click at [341, 81] on icon "Next image" at bounding box center [342, 81] width 6 height 6
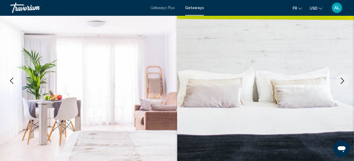
click at [341, 81] on icon "Next image" at bounding box center [342, 81] width 6 height 6
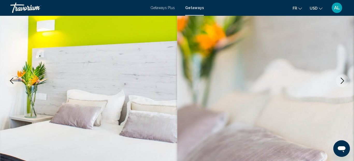
click at [341, 81] on icon "Next image" at bounding box center [342, 81] width 6 height 6
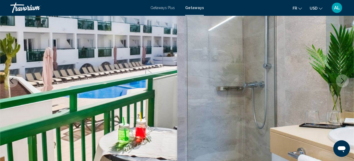
click at [341, 81] on icon "Next image" at bounding box center [342, 81] width 6 height 6
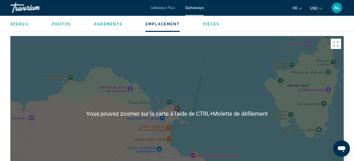
scroll to position [808, 0]
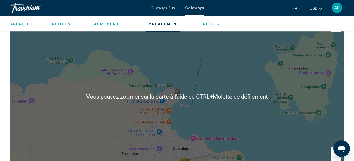
click at [215, 102] on div "Pour activer le glissement avec le clavier, appuyez sur Alt+Entrée. Une fois ce…" at bounding box center [176, 96] width 333 height 155
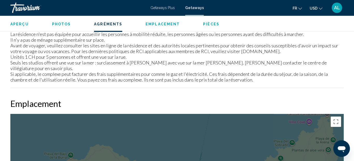
scroll to position [675, 0]
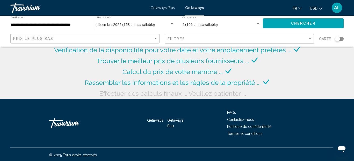
click at [164, 6] on span "Getaways Plus" at bounding box center [162, 8] width 24 height 4
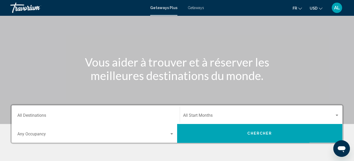
scroll to position [52, 0]
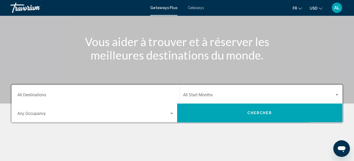
click at [174, 93] on div "Destination All Destinations" at bounding box center [95, 94] width 163 height 16
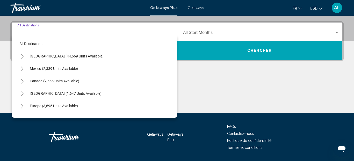
scroll to position [118, 0]
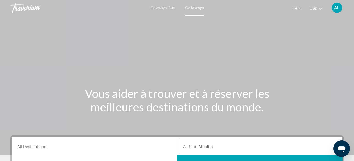
click at [160, 7] on span "Getaways Plus" at bounding box center [162, 8] width 24 height 4
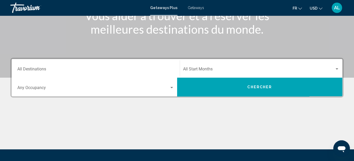
click at [171, 69] on input "Destination All Destinations" at bounding box center [95, 70] width 157 height 5
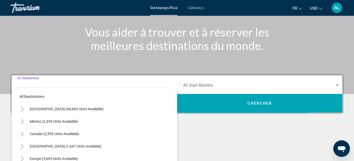
scroll to position [51, 0]
